Goal: Error: Check status

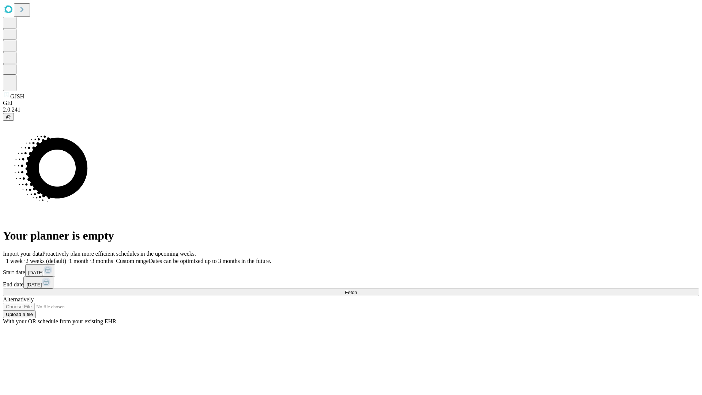
click at [357, 290] on span "Fetch" at bounding box center [351, 292] width 12 height 5
